Goal: Navigation & Orientation: Find specific page/section

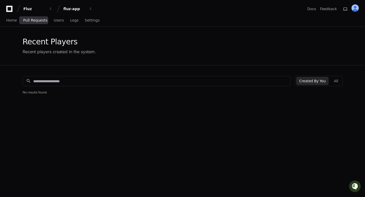
click at [34, 19] on span "Pull Requests" at bounding box center [35, 20] width 24 height 3
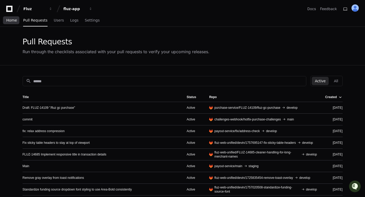
click at [11, 22] on link "Home" at bounding box center [11, 21] width 11 height 12
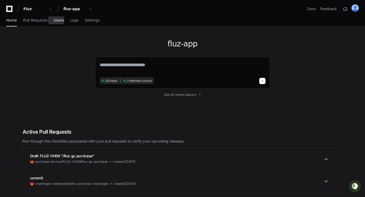
click at [58, 19] on span "Users" at bounding box center [59, 20] width 10 height 3
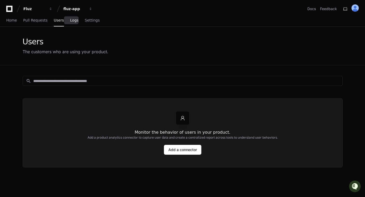
click at [73, 19] on span "Logs" at bounding box center [74, 20] width 8 height 3
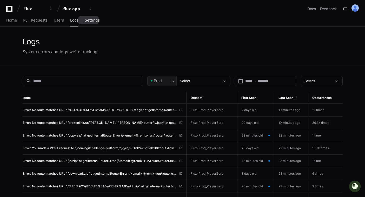
click at [94, 20] on span "Settings" at bounding box center [92, 20] width 15 height 3
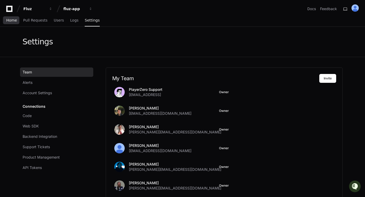
click at [12, 19] on span "Home" at bounding box center [11, 20] width 11 height 3
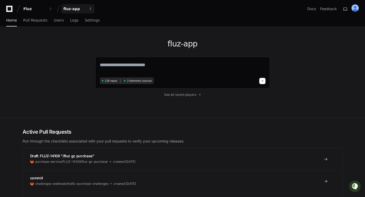
click at [80, 10] on div "fluz-app" at bounding box center [74, 8] width 22 height 5
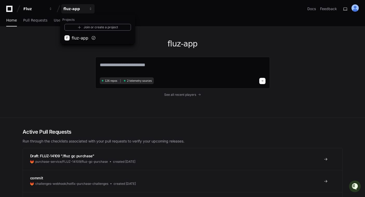
click at [42, 57] on div "fluz-app 126 repos 2 telemetry sources See all recent players" at bounding box center [182, 72] width 332 height 91
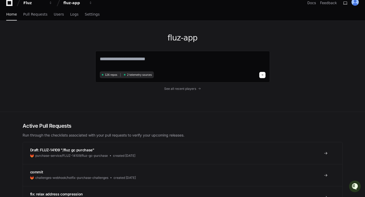
scroll to position [7, 0]
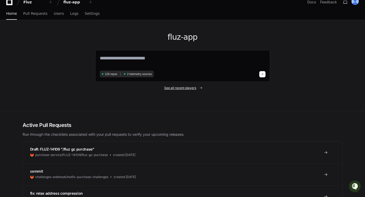
click at [186, 89] on span "See all recent players" at bounding box center [180, 88] width 32 height 4
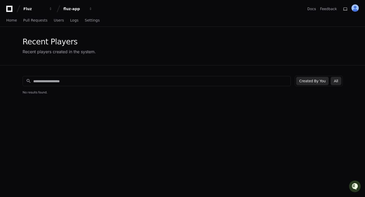
click at [339, 80] on button "All" at bounding box center [335, 81] width 10 height 8
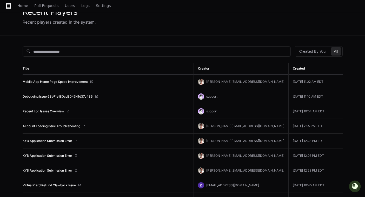
scroll to position [31, 0]
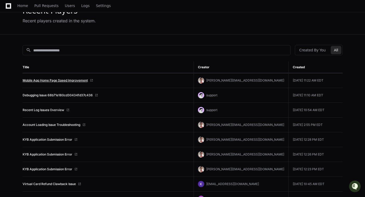
click at [52, 81] on link "Mobile App Home Page Speed Improvement" at bounding box center [55, 80] width 65 height 4
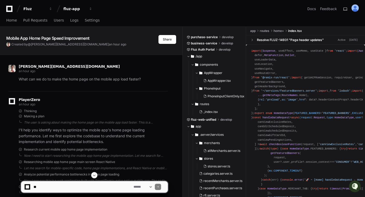
click at [189, 9] on div "Fluz fluz-app Docs Feedback" at bounding box center [182, 8] width 352 height 9
click at [14, 21] on span "Home" at bounding box center [11, 20] width 11 height 3
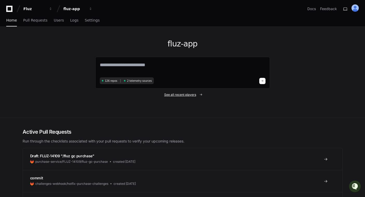
click at [176, 94] on span "See all recent players" at bounding box center [180, 95] width 32 height 4
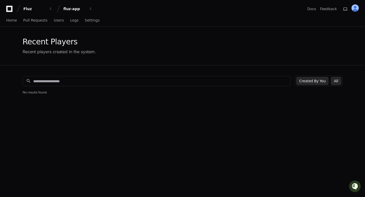
click at [338, 82] on button "All" at bounding box center [335, 81] width 10 height 8
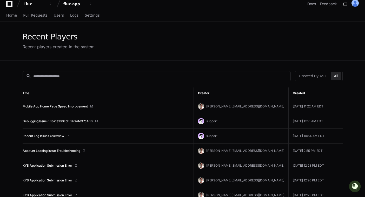
scroll to position [5, 0]
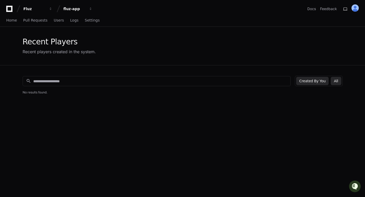
click at [334, 82] on button "All" at bounding box center [335, 81] width 10 height 8
click at [337, 82] on button "All" at bounding box center [335, 81] width 10 height 8
